Goal: Task Accomplishment & Management: Manage account settings

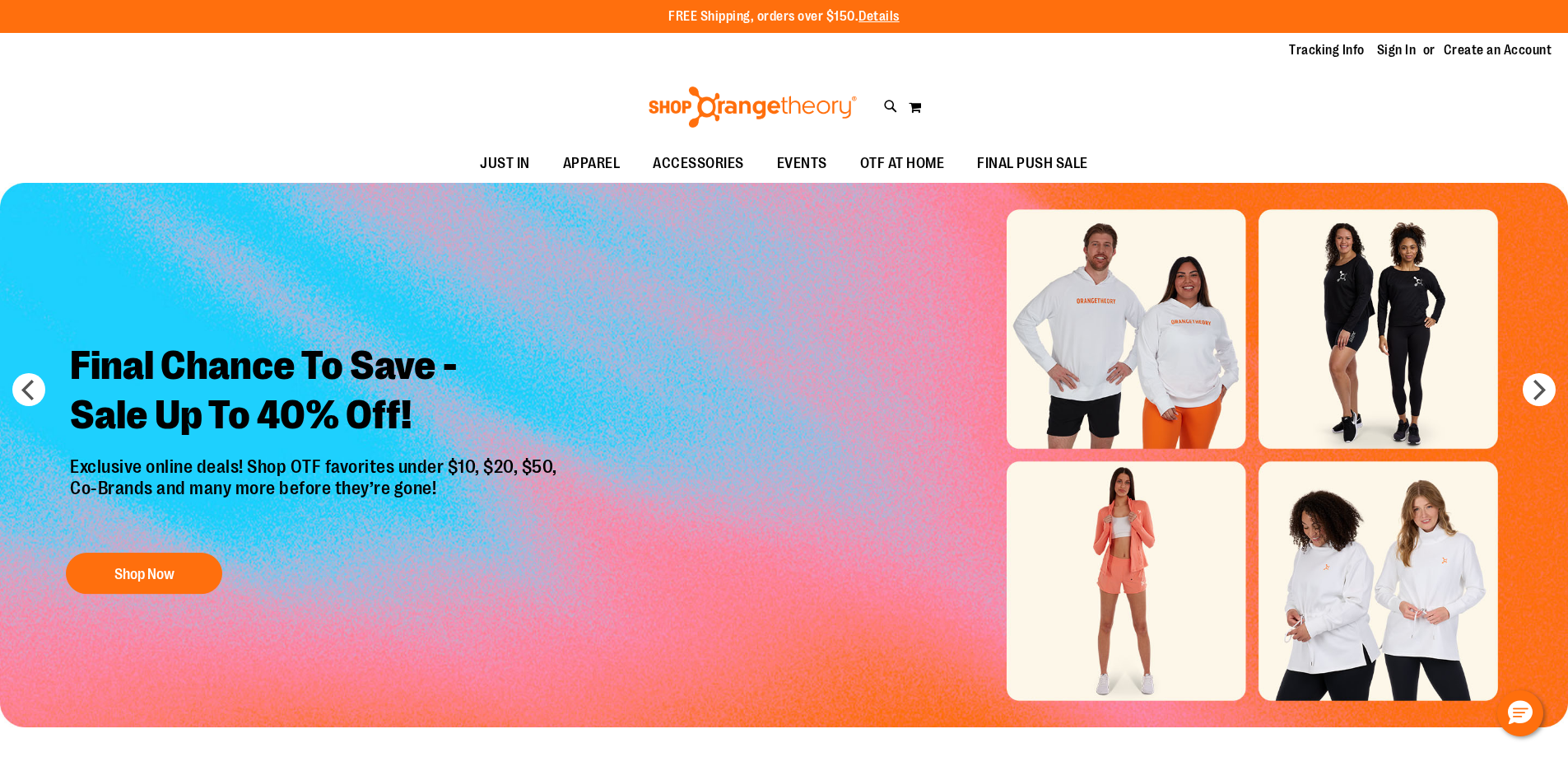
click at [1399, 54] on link "Sign In" at bounding box center [1397, 50] width 40 height 18
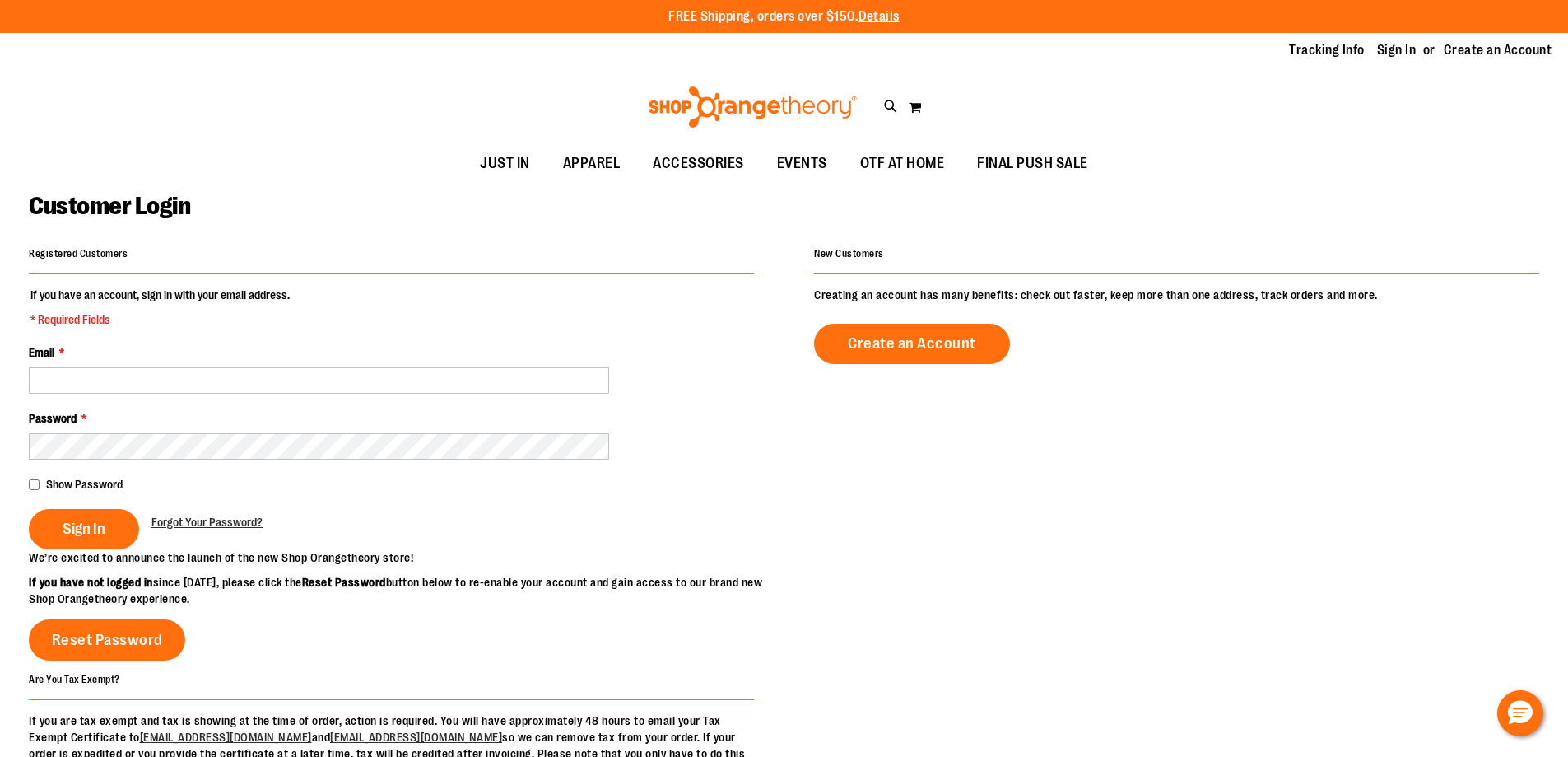
click at [310, 366] on div "Email *" at bounding box center [391, 368] width 725 height 49
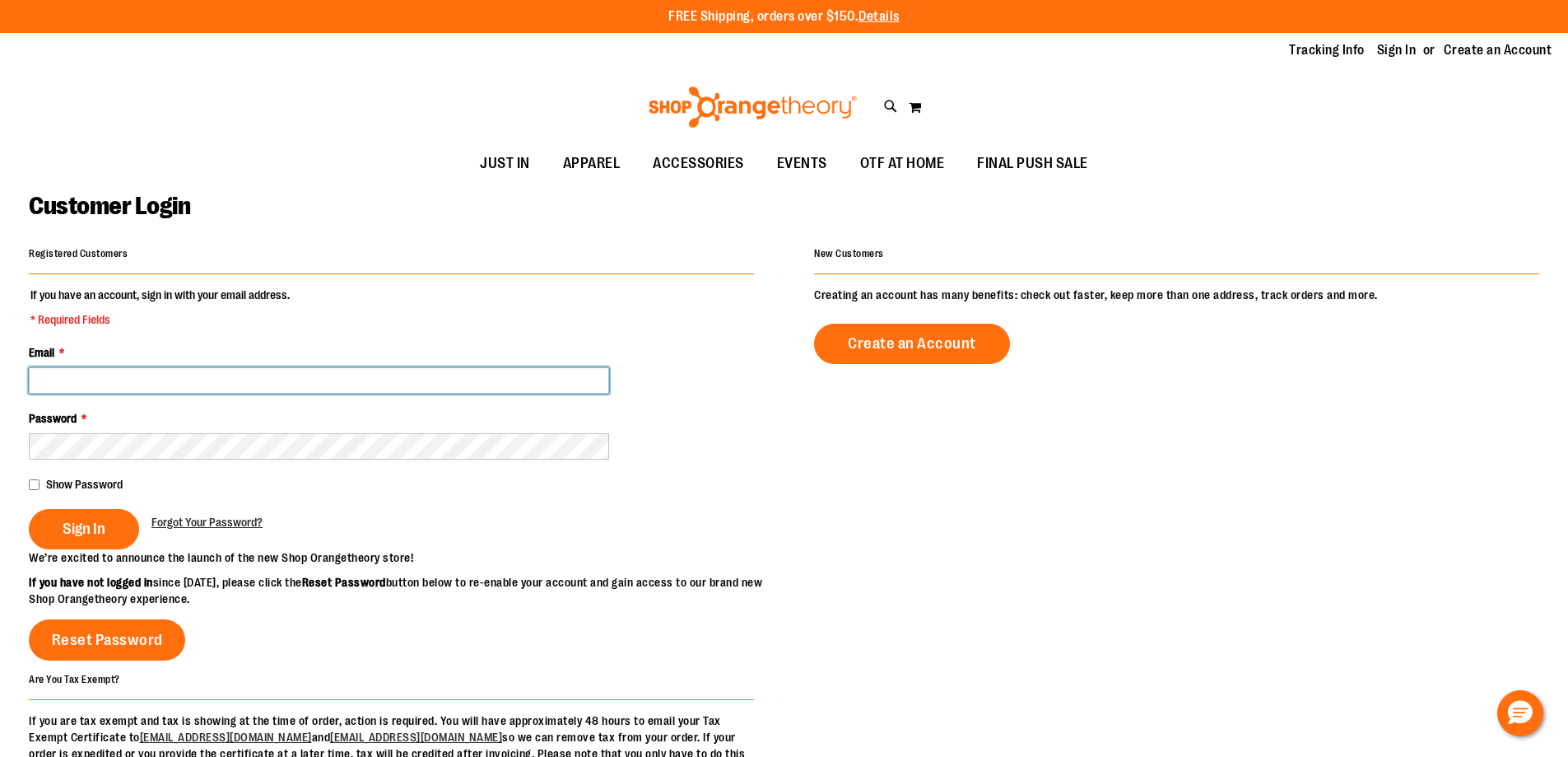
click at [296, 385] on input "Email *" at bounding box center [319, 380] width 581 height 26
type input "**********"
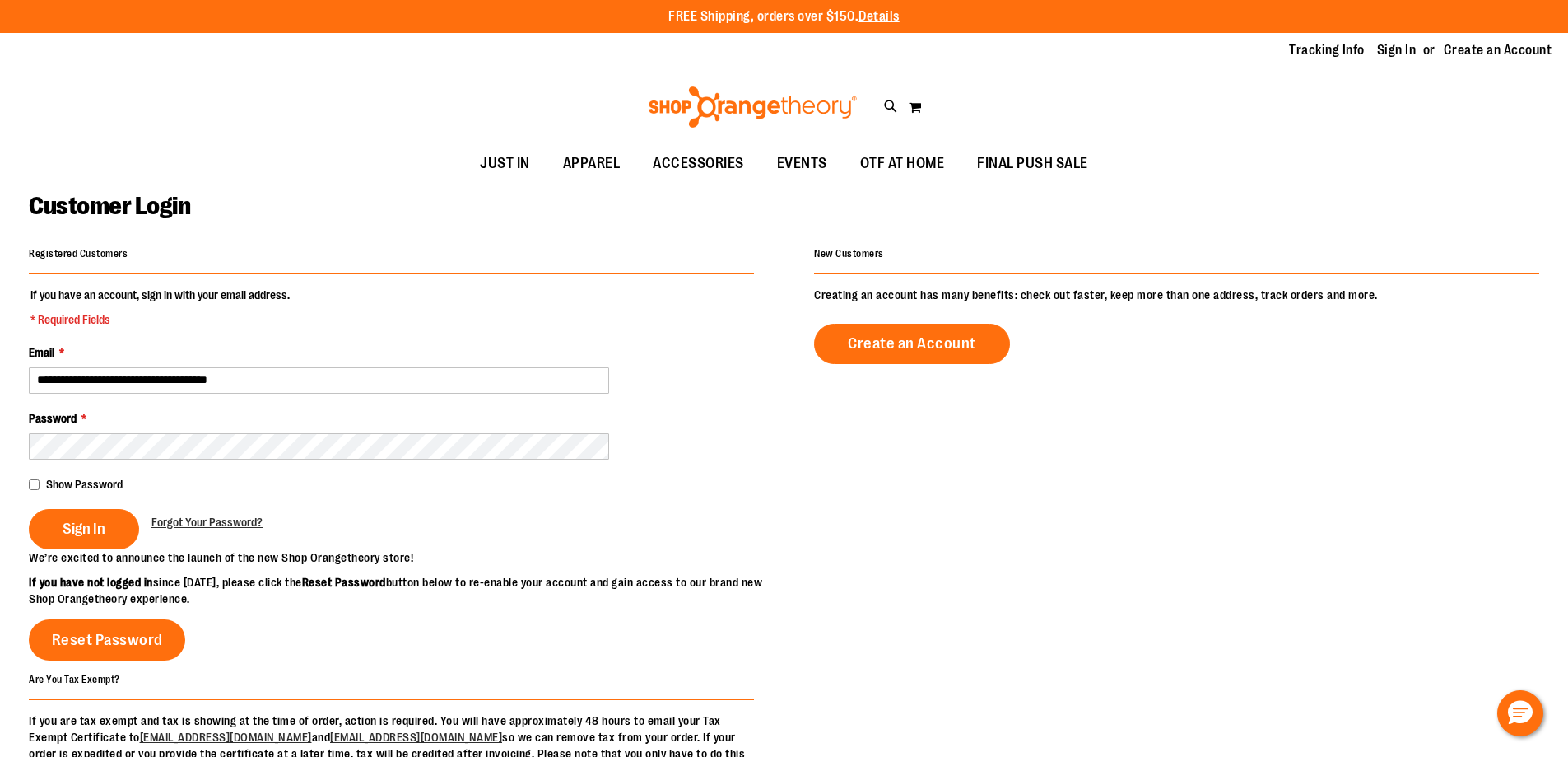
click at [240, 431] on div "Password *" at bounding box center [391, 434] width 725 height 49
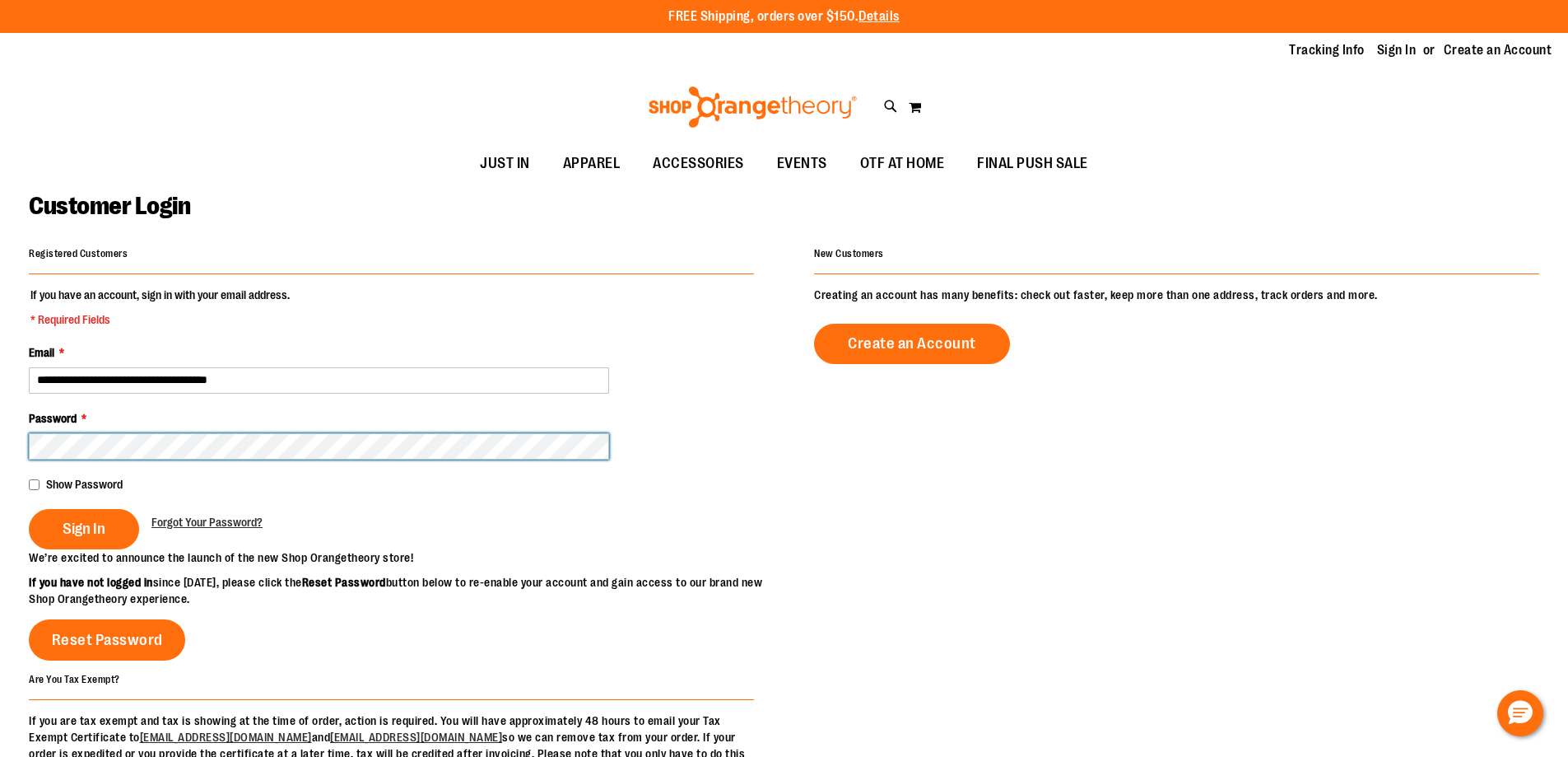
click at [29, 509] on button "Sign In" at bounding box center [84, 529] width 110 height 40
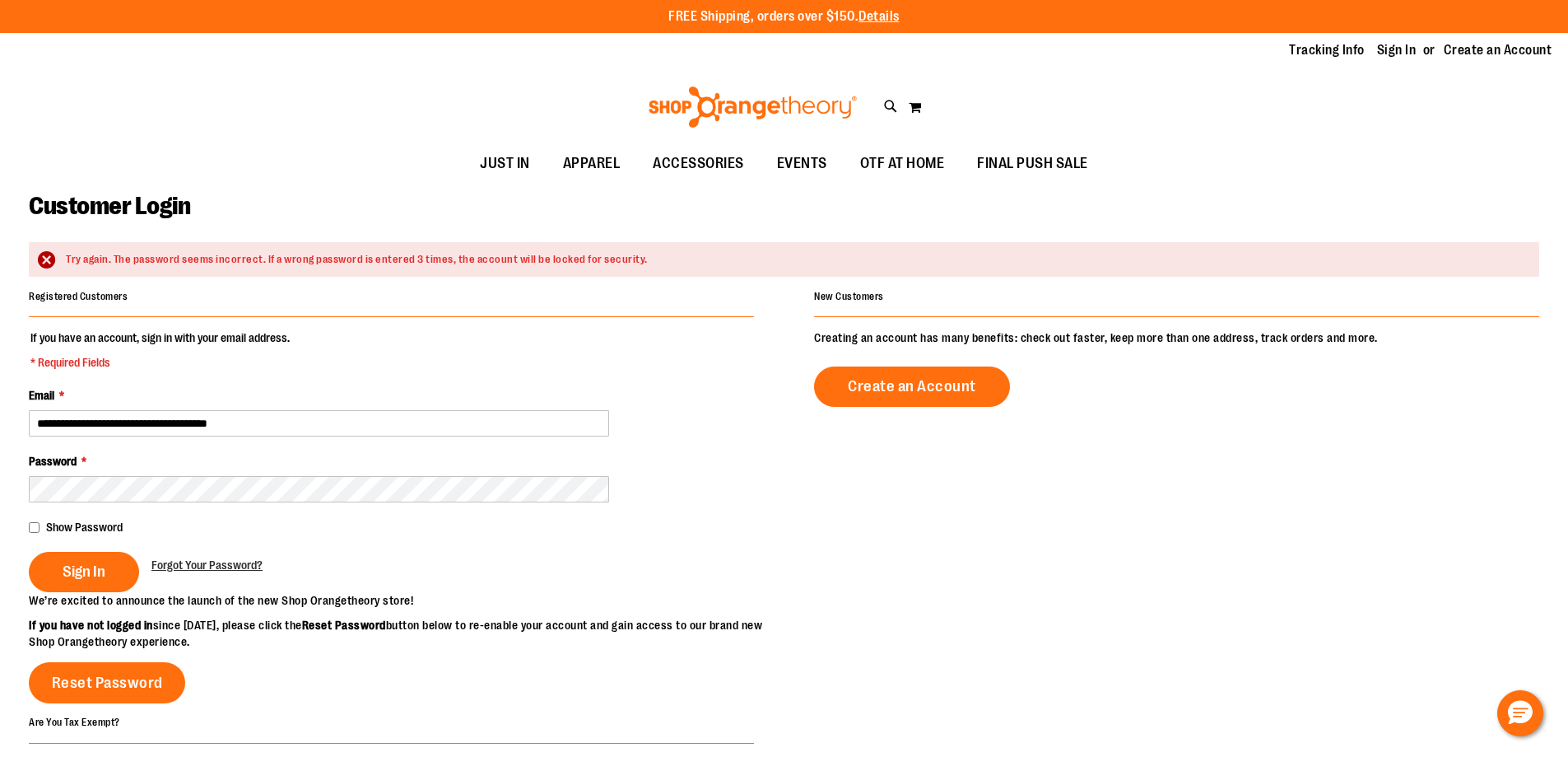
click at [40, 525] on div "Show Password" at bounding box center [391, 527] width 725 height 16
click at [79, 578] on span "Sign In" at bounding box center [84, 571] width 43 height 18
click at [229, 563] on span "Forgot Your Password?" at bounding box center [207, 564] width 111 height 13
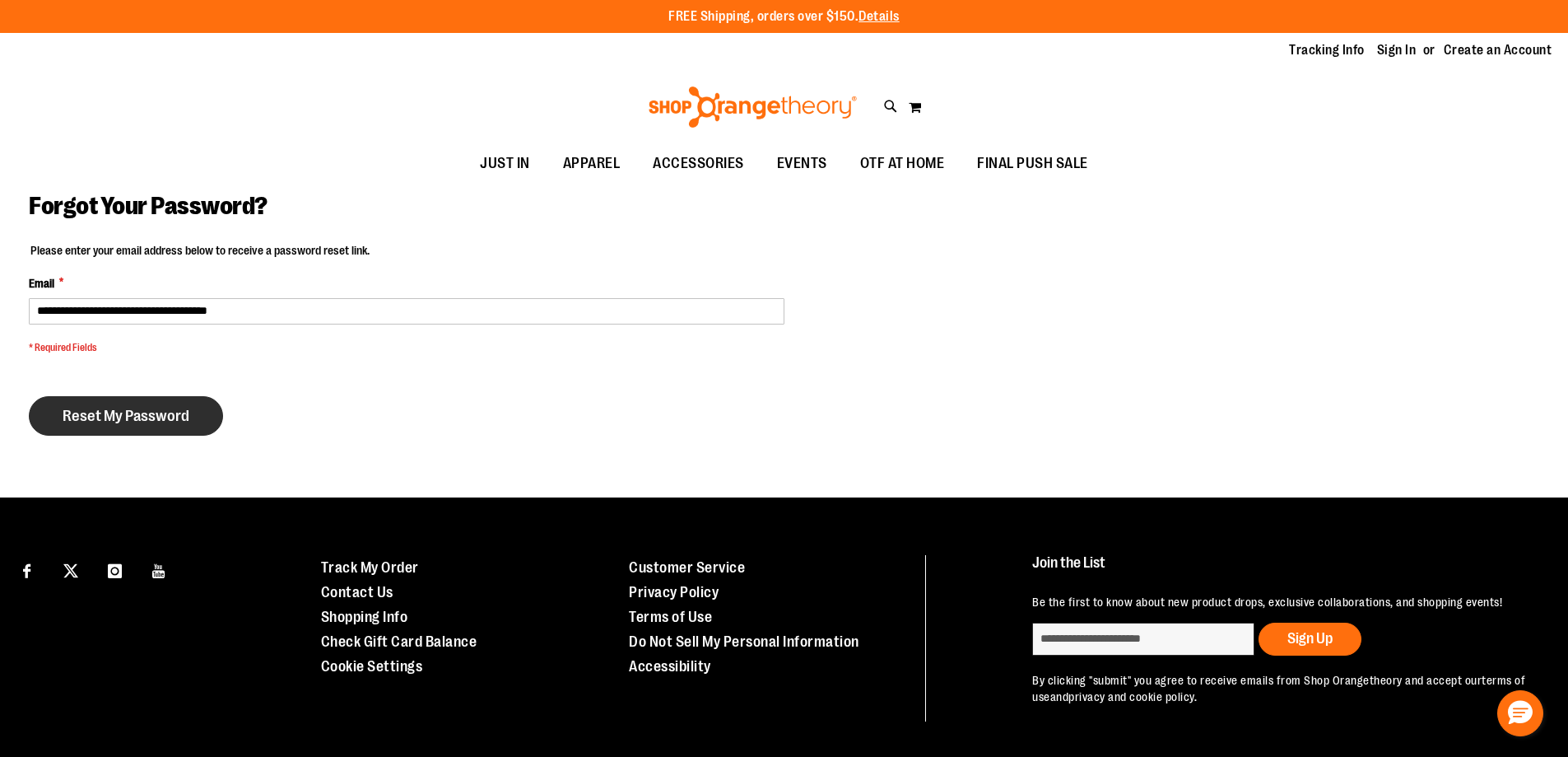
type input "**********"
click at [169, 412] on span "Reset My Password" at bounding box center [126, 416] width 127 height 18
